Goal: Information Seeking & Learning: Learn about a topic

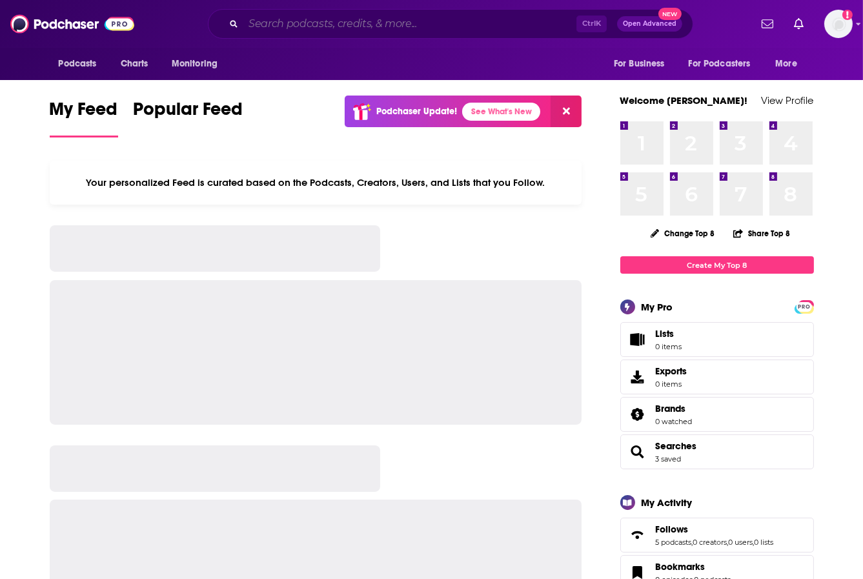
drag, startPoint x: 0, startPoint y: 0, endPoint x: 401, endPoint y: 19, distance: 401.8
click at [401, 19] on input "Search podcasts, credits, & more..." at bounding box center [409, 24] width 333 height 21
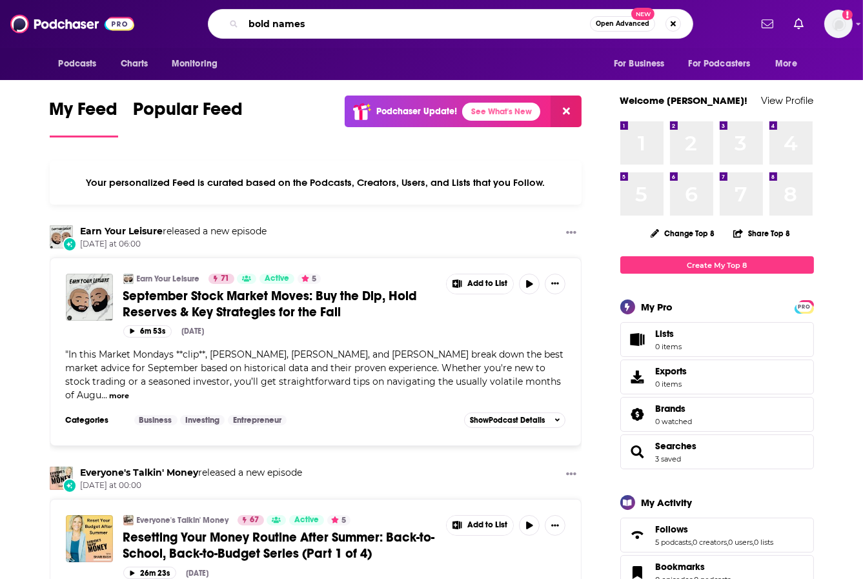
type input "bold names"
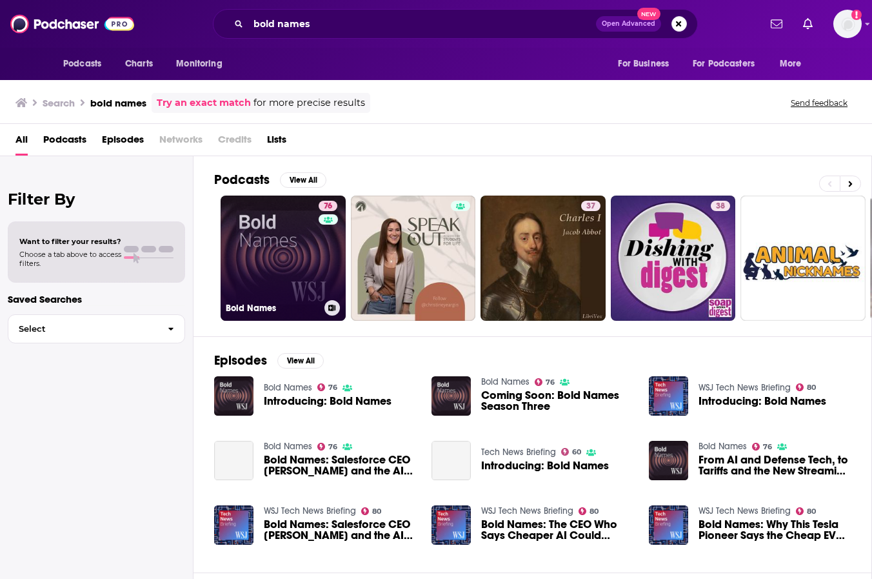
click at [267, 281] on link "76 Bold Names" at bounding box center [283, 258] width 125 height 125
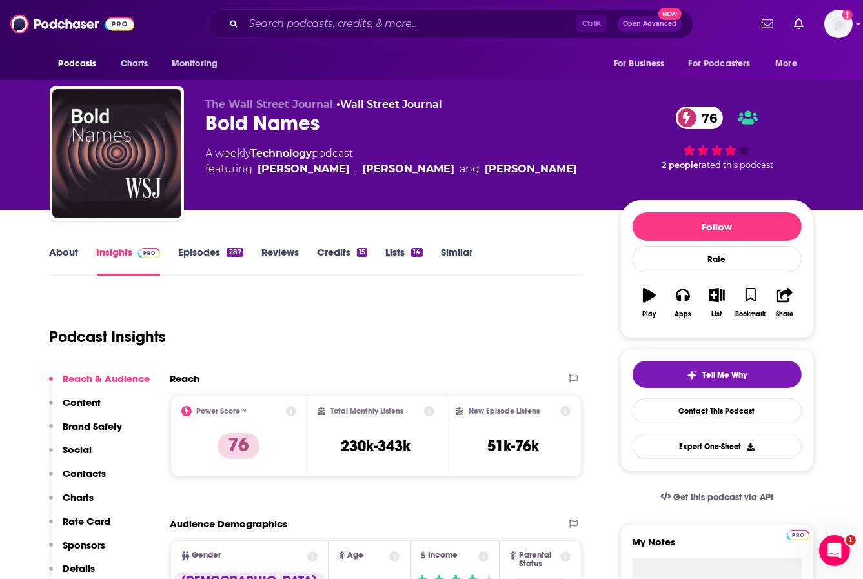
drag, startPoint x: 427, startPoint y: 245, endPoint x: 512, endPoint y: 182, distance: 106.1
click at [427, 246] on div "Lists 14" at bounding box center [412, 261] width 55 height 30
